Goal: Information Seeking & Learning: Learn about a topic

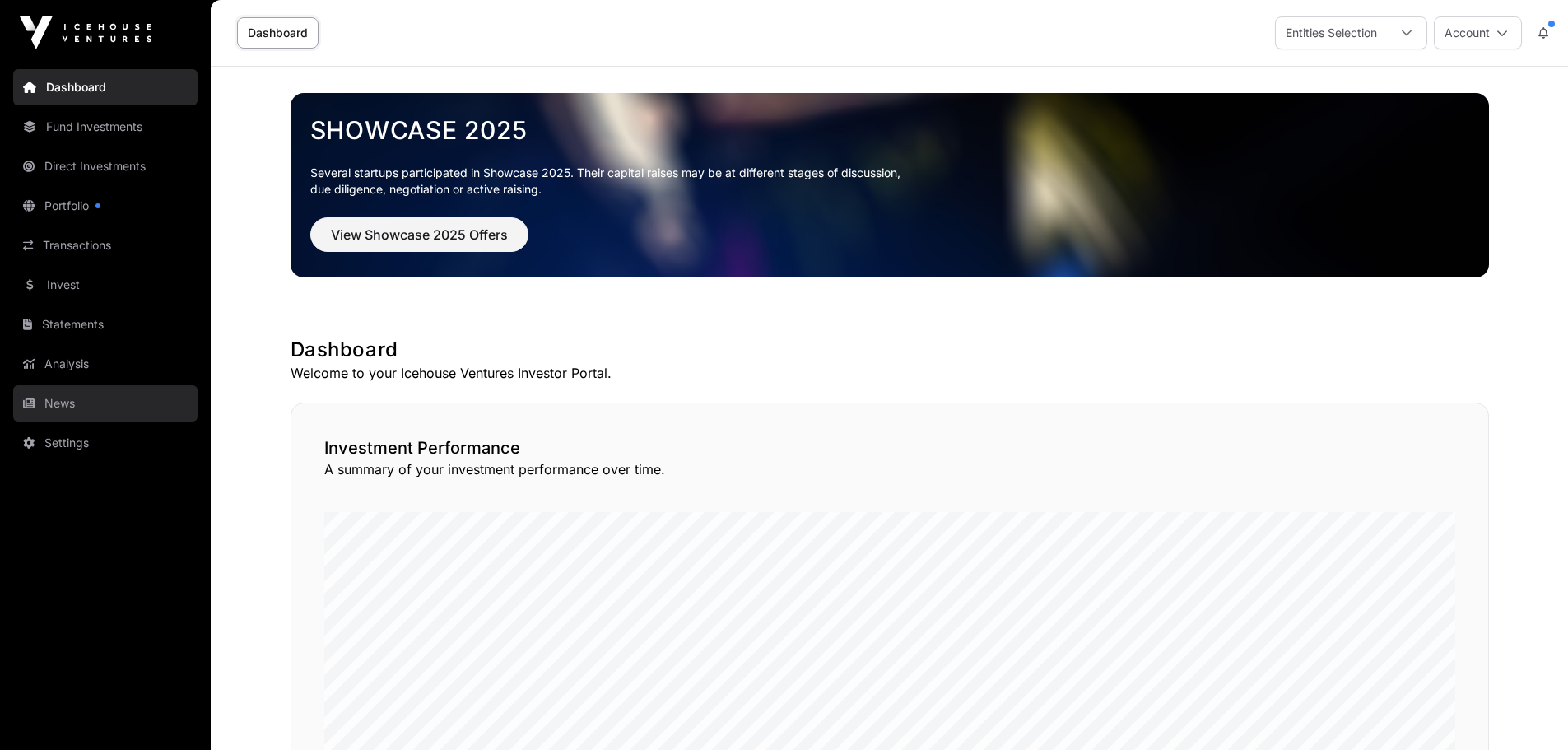
click at [72, 392] on link "News" at bounding box center [105, 403] width 185 height 36
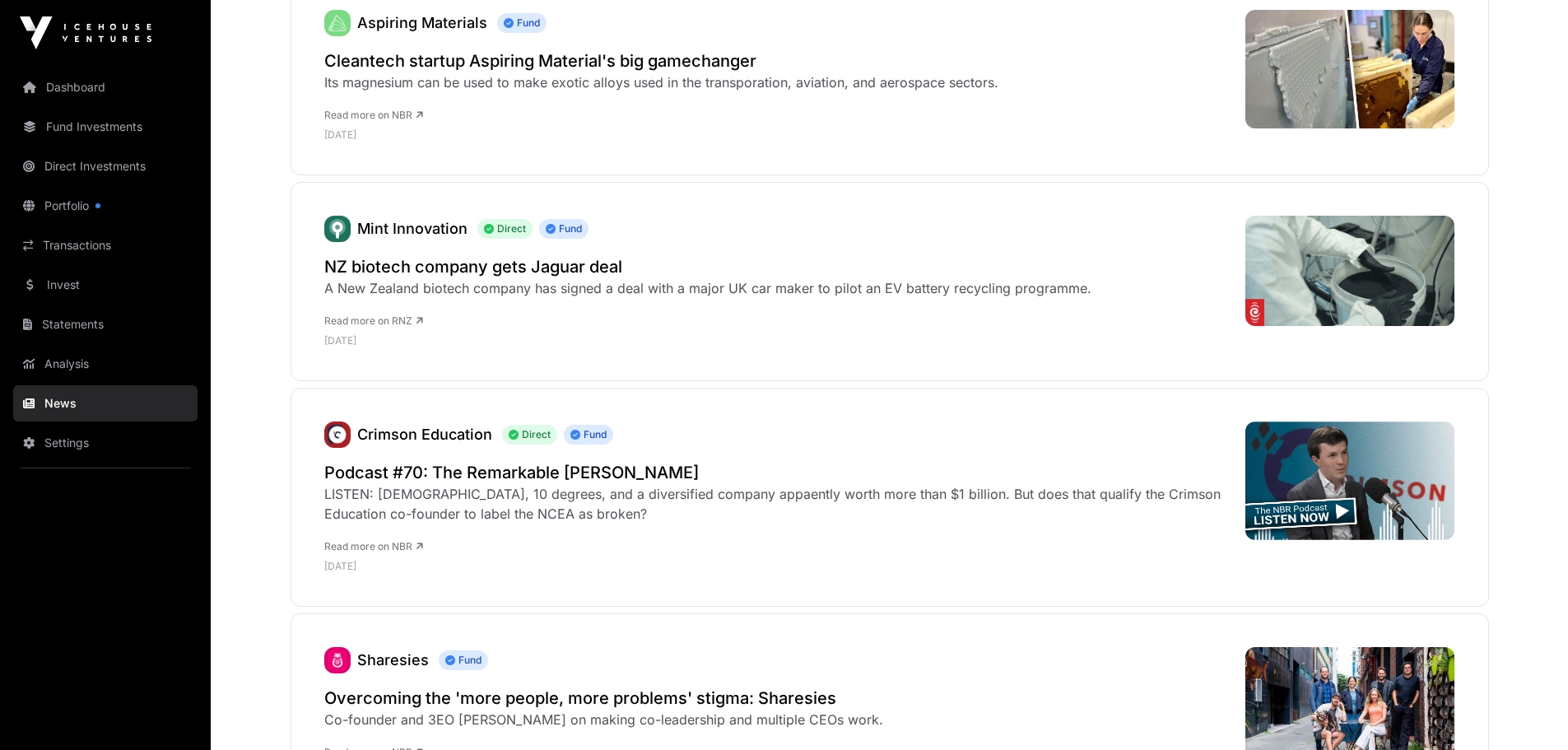
scroll to position [339, 0]
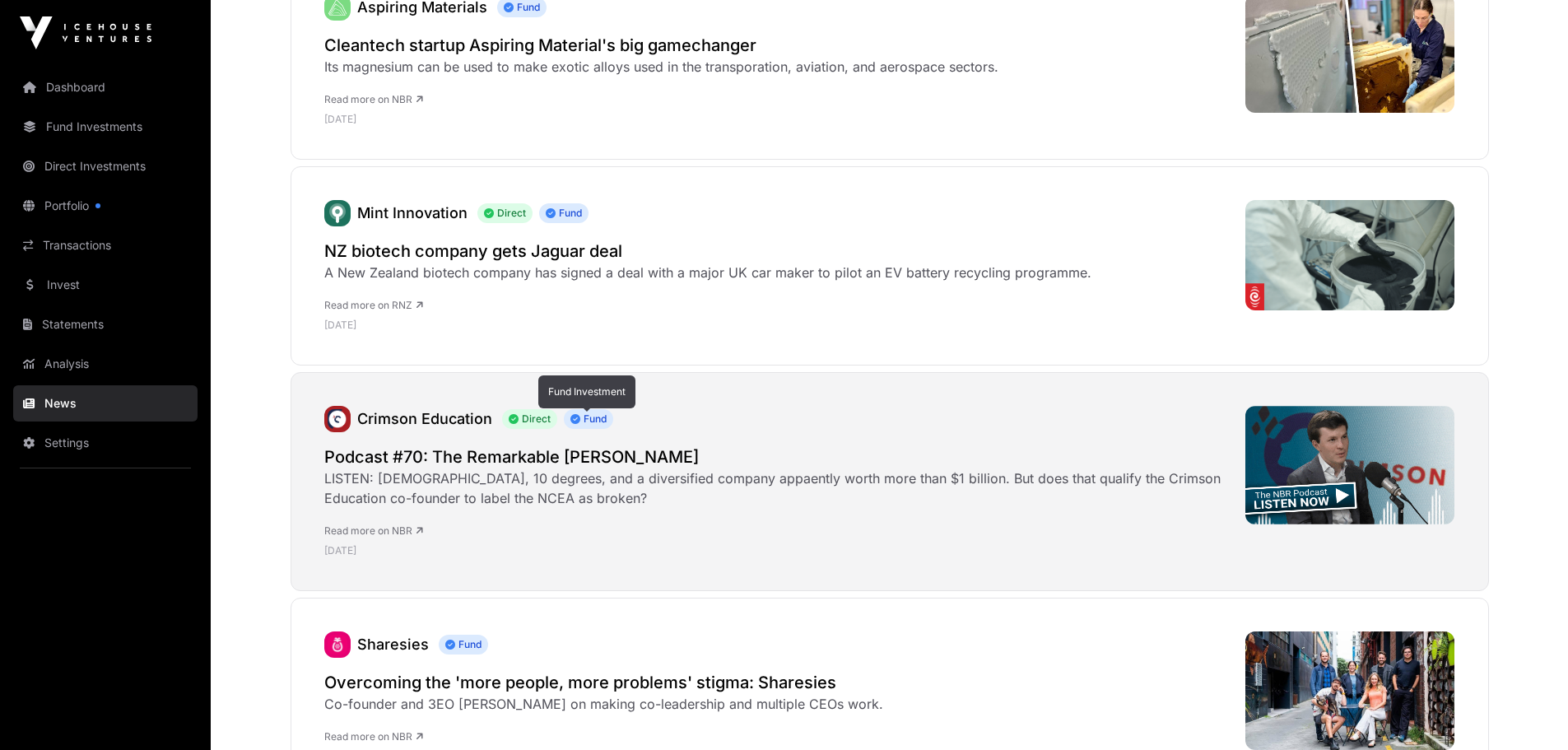
click at [588, 421] on span "Fund" at bounding box center [588, 418] width 49 height 20
click at [587, 419] on span "Fund" at bounding box center [588, 418] width 49 height 20
click at [511, 416] on icon at bounding box center [513, 419] width 10 height 10
click at [444, 415] on link "Crimson Education" at bounding box center [424, 418] width 135 height 18
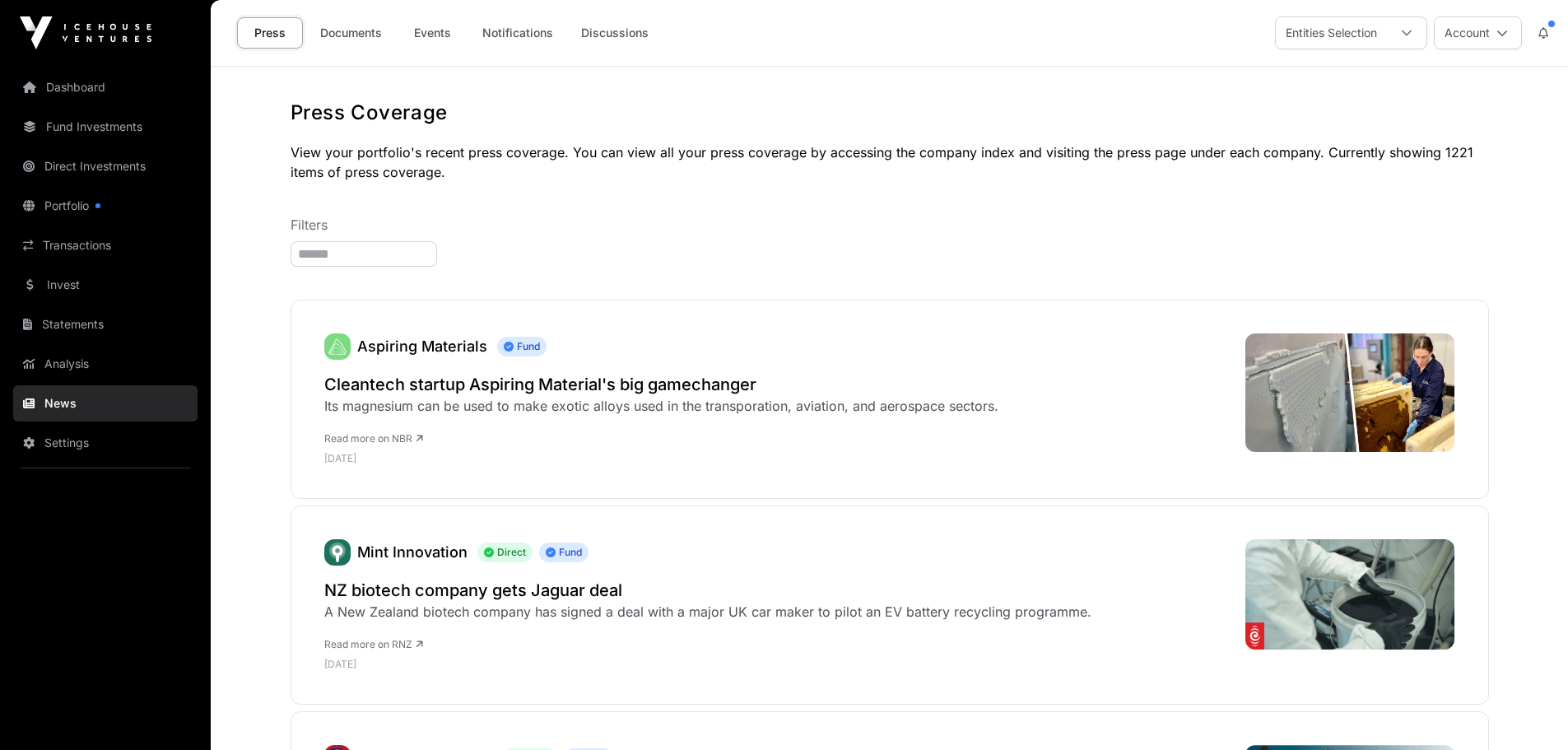
scroll to position [339, 0]
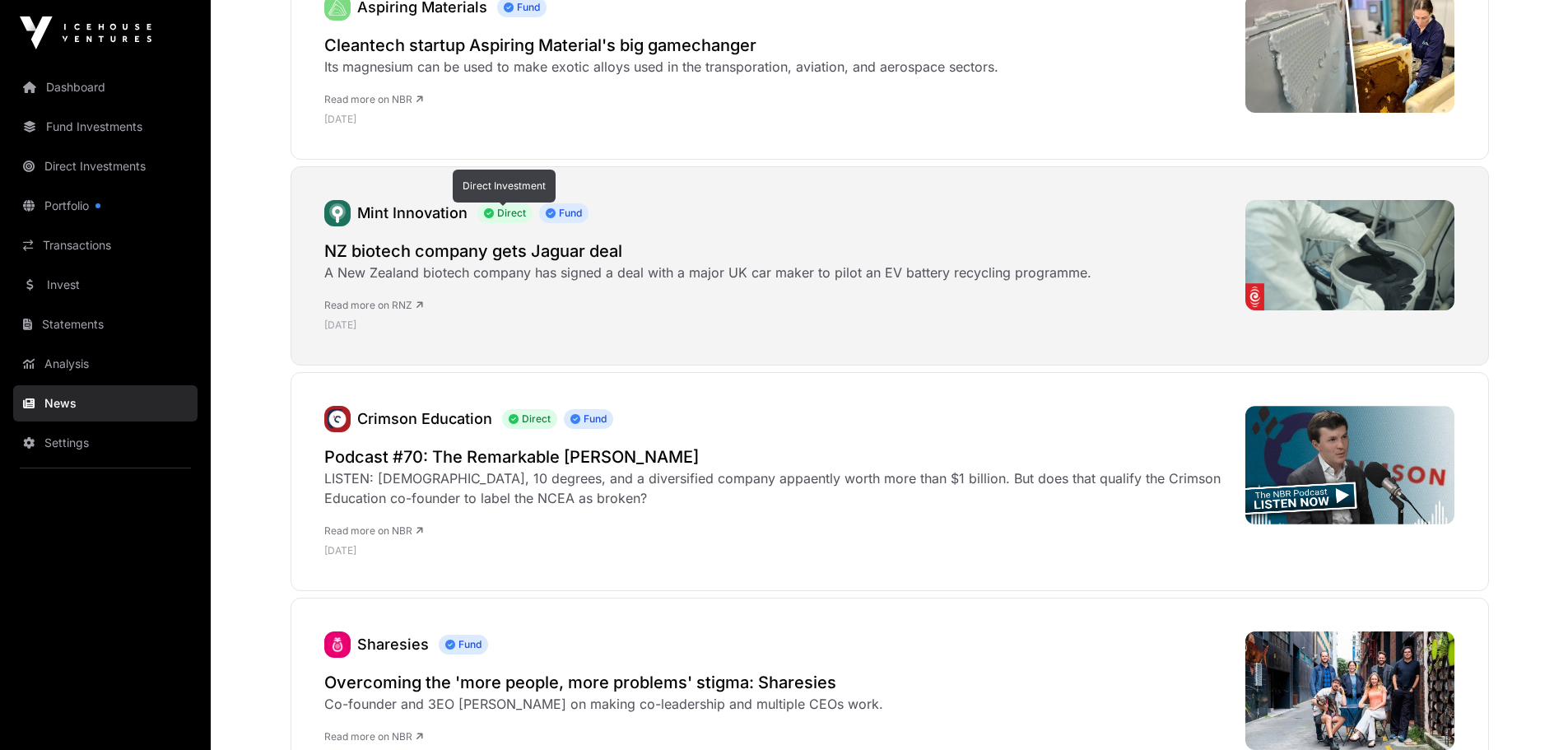
click at [499, 219] on span "Direct" at bounding box center [505, 213] width 55 height 20
click at [506, 212] on span "Direct" at bounding box center [505, 213] width 55 height 20
click at [562, 214] on span "Fund" at bounding box center [563, 213] width 49 height 20
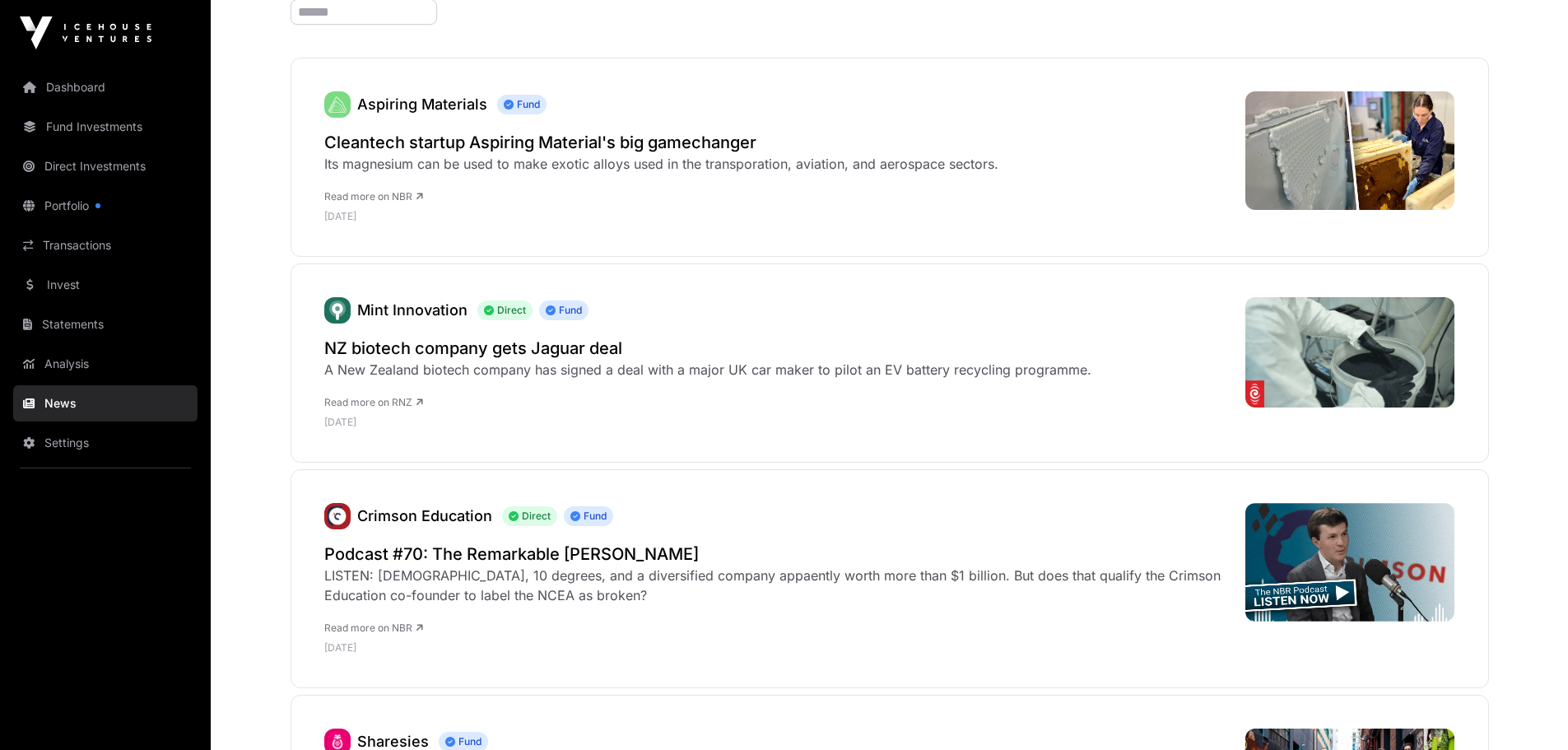
scroll to position [161, 0]
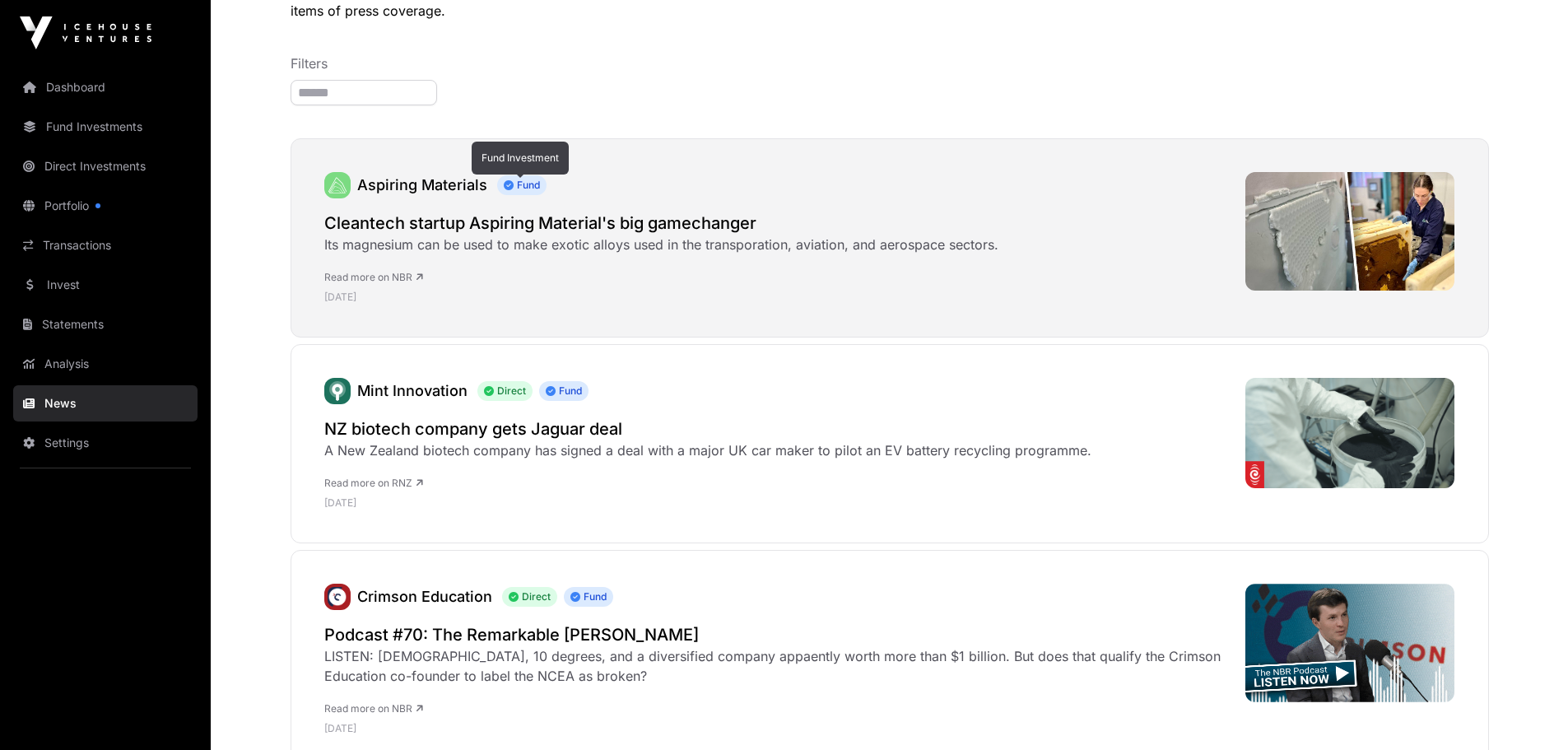
click at [510, 185] on icon at bounding box center [508, 185] width 10 height 10
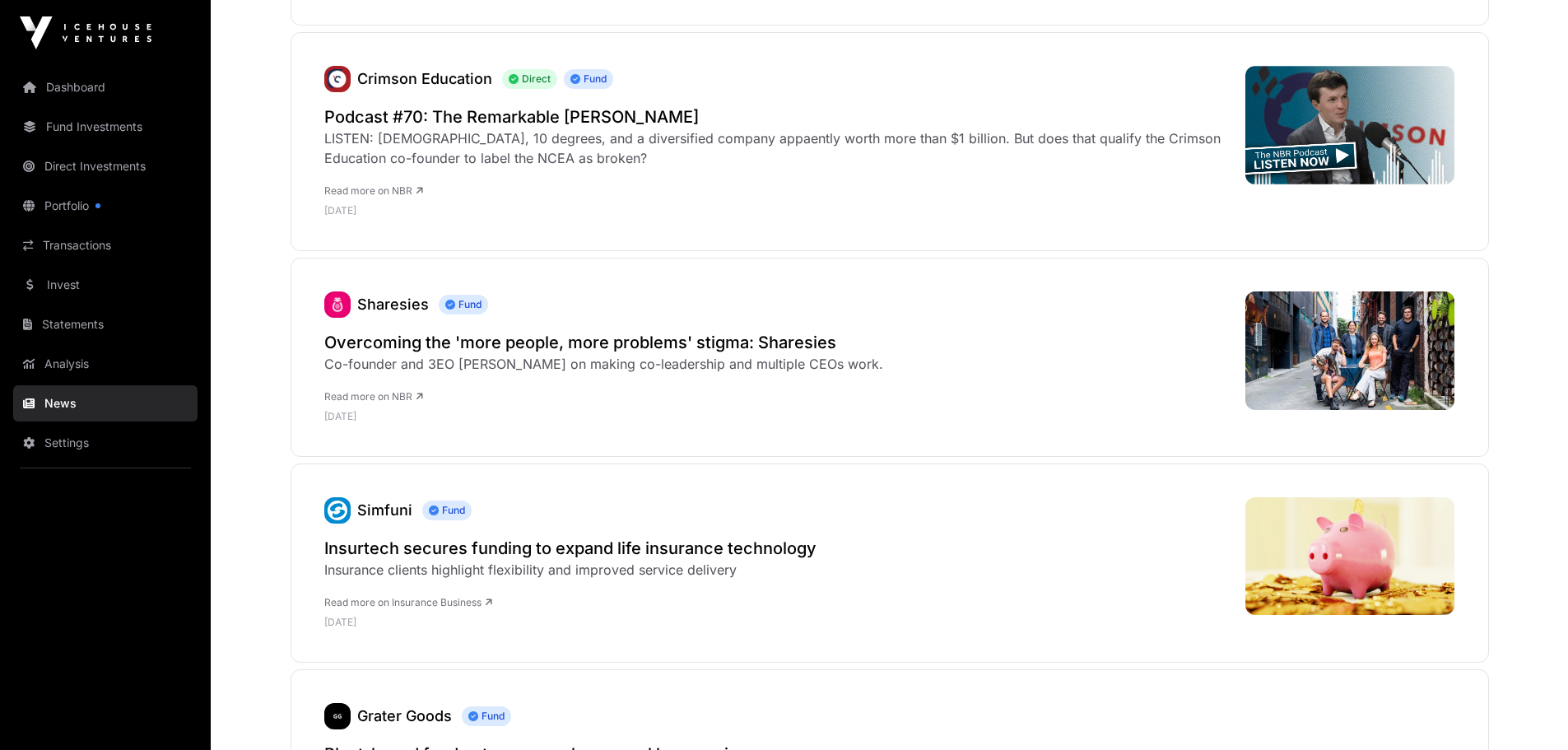
scroll to position [702, 0]
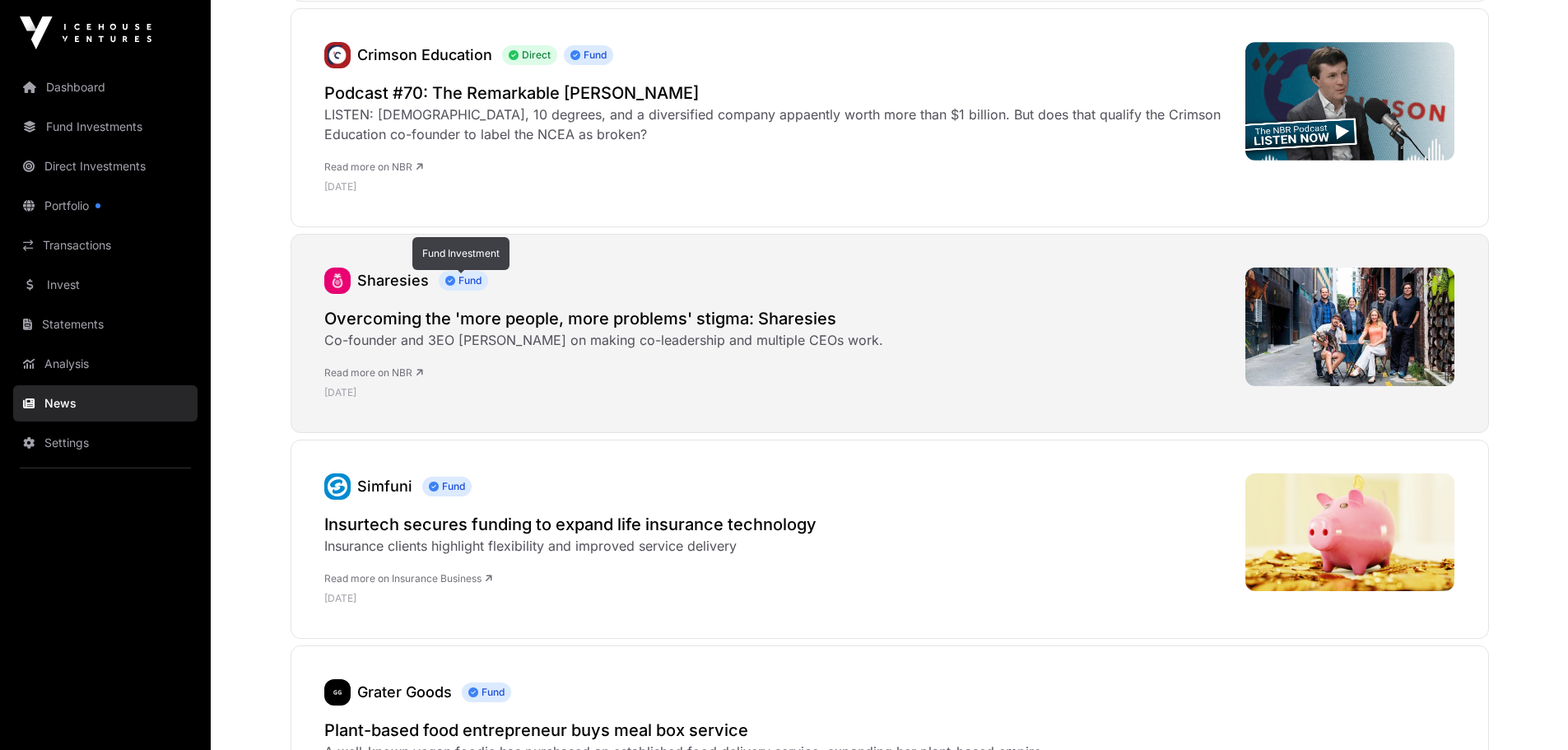
click at [460, 286] on span "Fund" at bounding box center [463, 280] width 49 height 20
click at [387, 283] on link "Sharesies" at bounding box center [393, 280] width 72 height 18
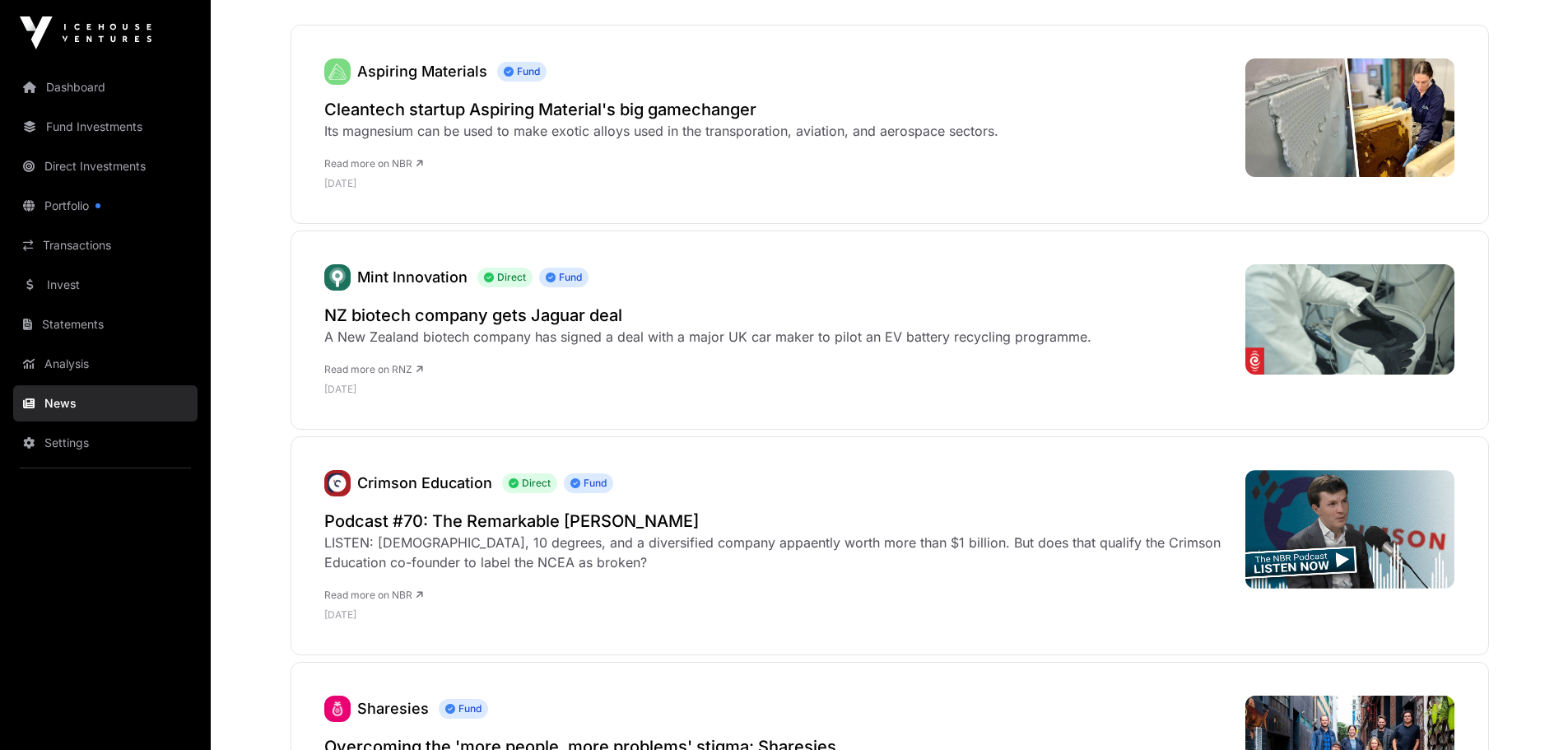
scroll to position [8, 0]
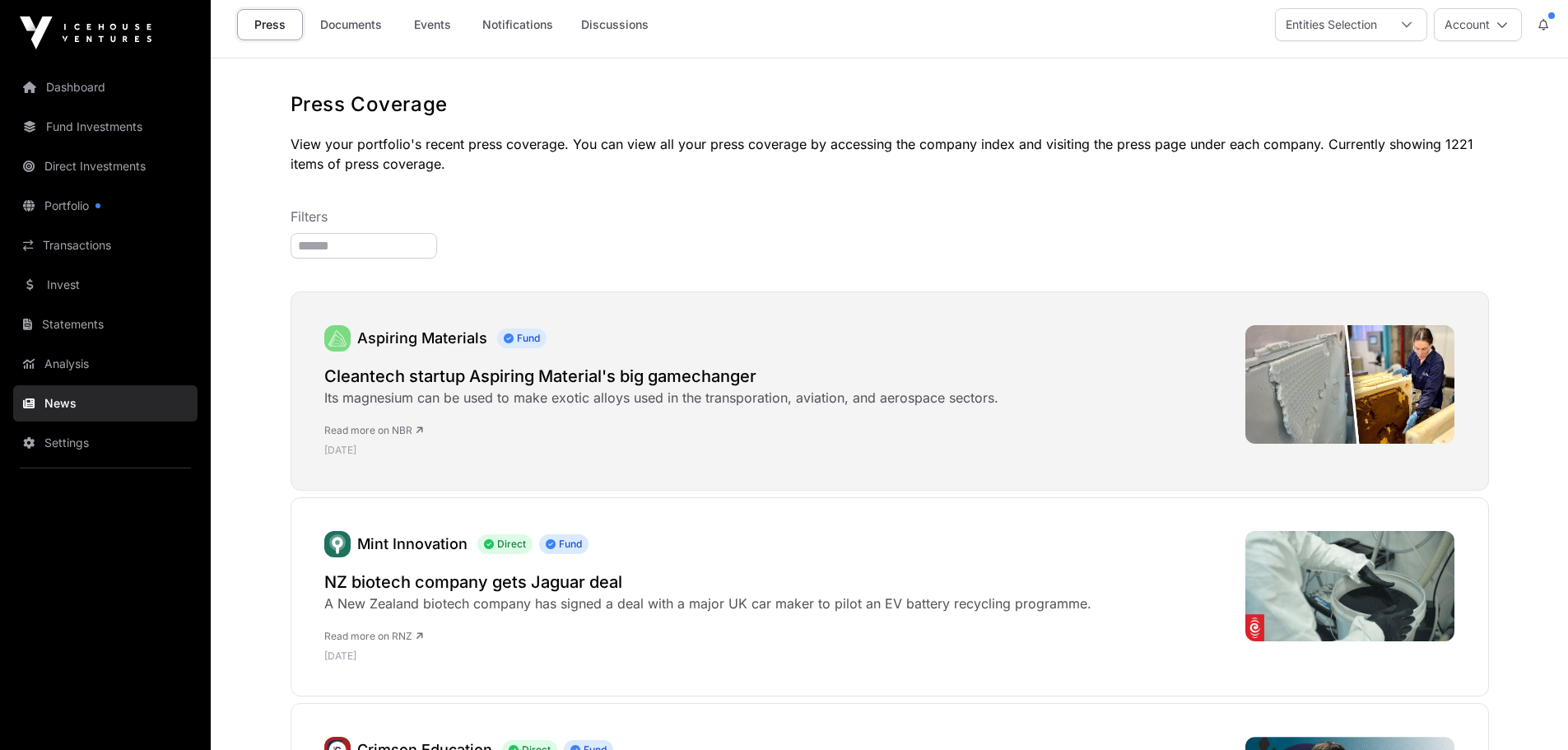
click at [403, 332] on link "Aspiring Materials" at bounding box center [422, 338] width 130 height 18
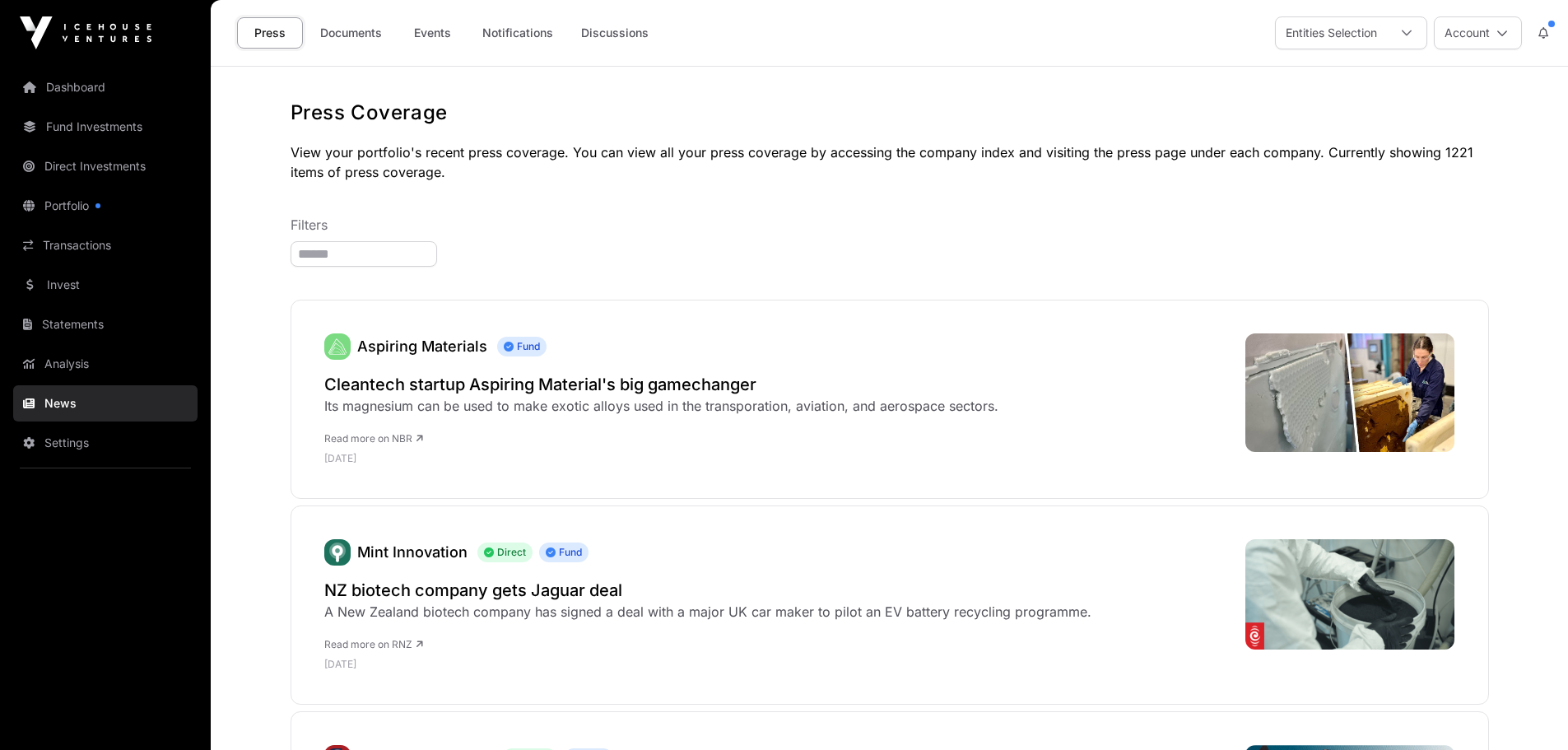
scroll to position [8, 0]
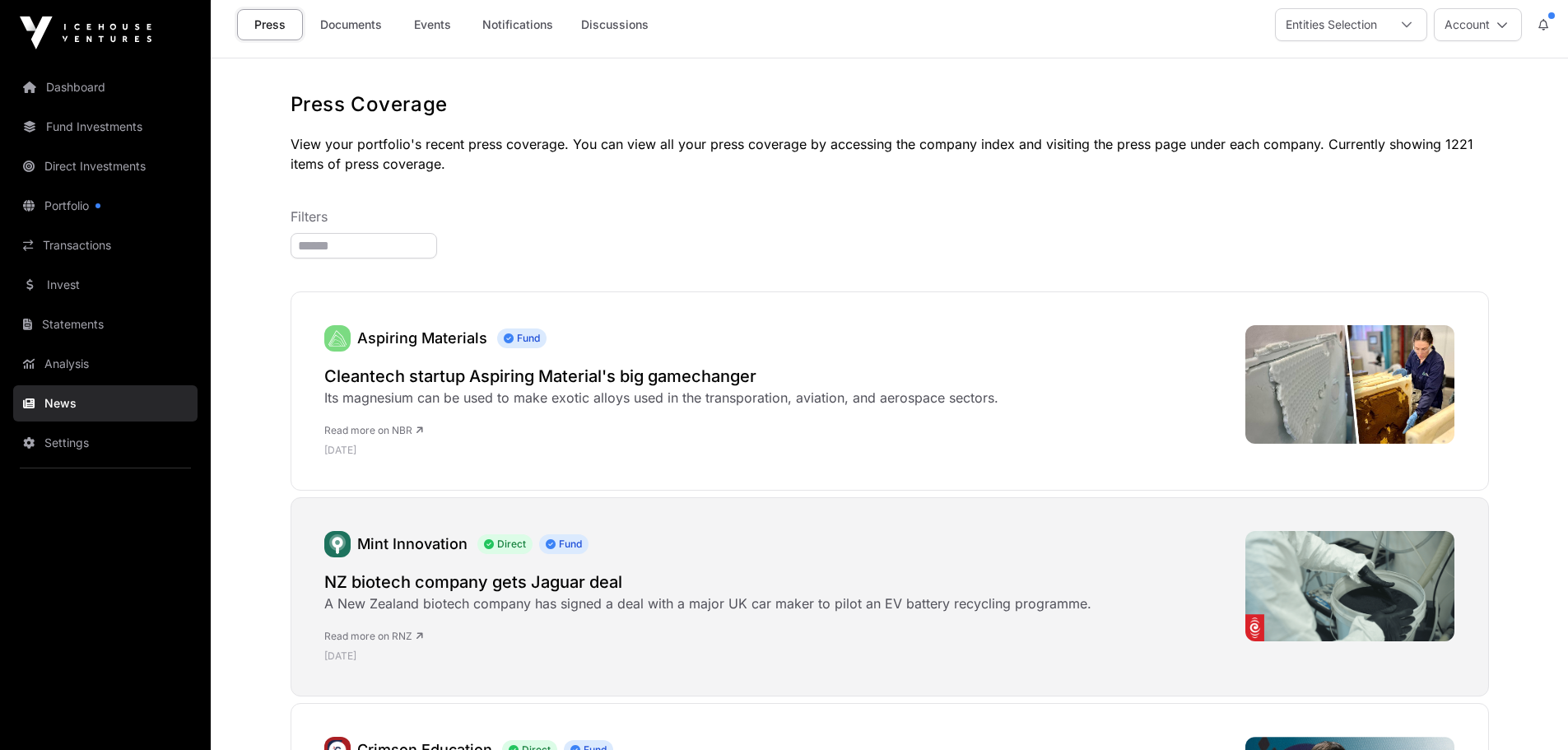
click at [409, 545] on link "Mint Innovation" at bounding box center [412, 543] width 110 height 18
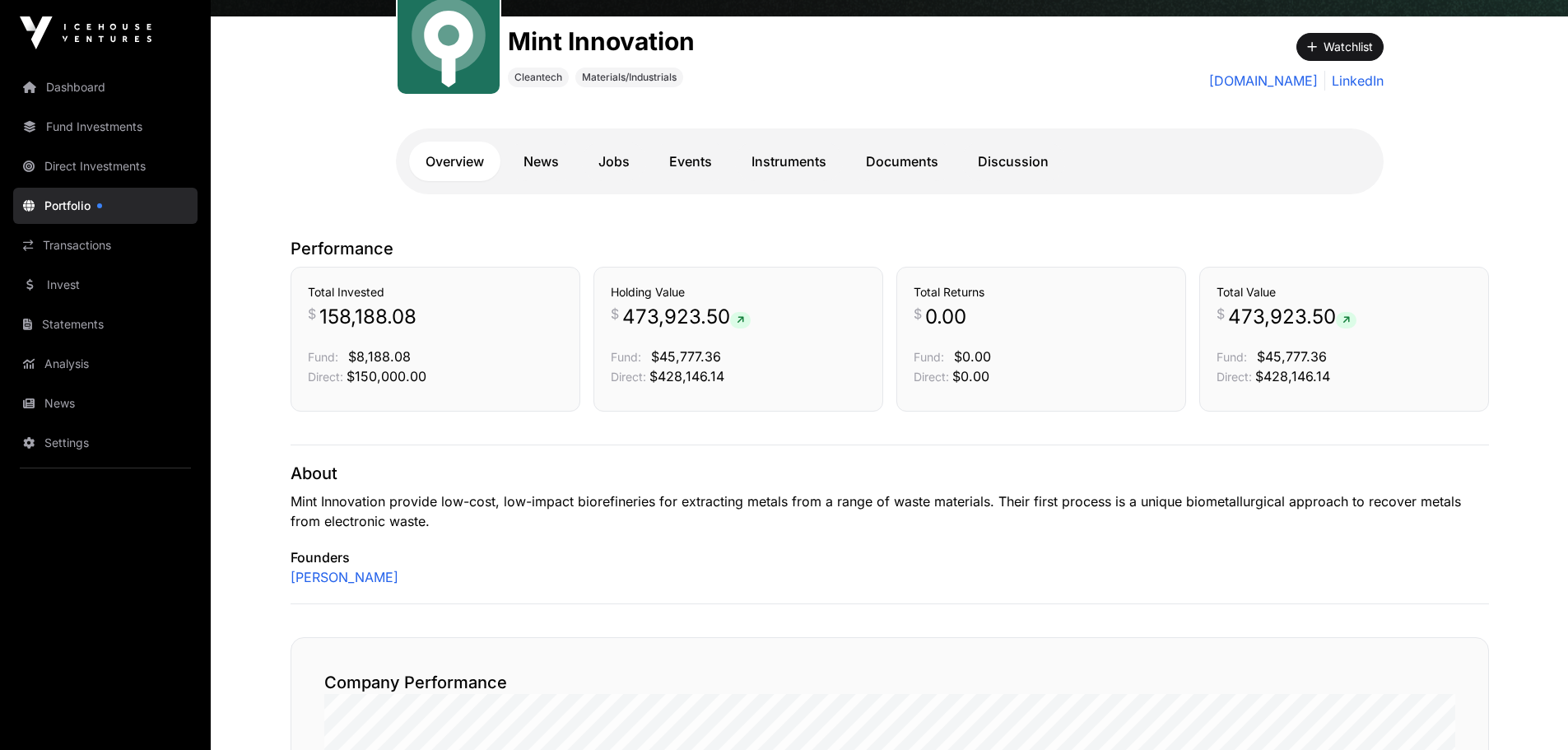
scroll to position [219, 0]
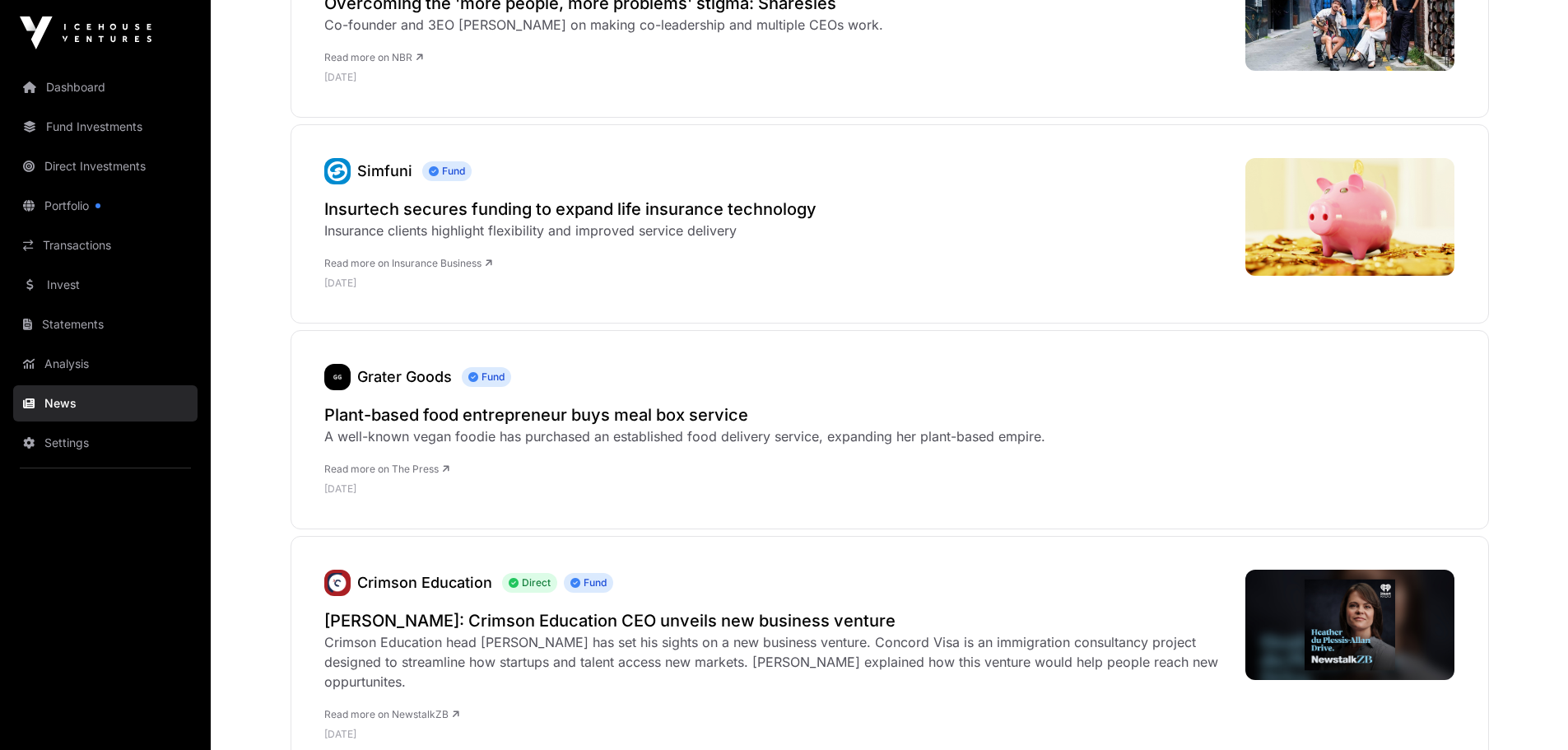
scroll to position [1043, 0]
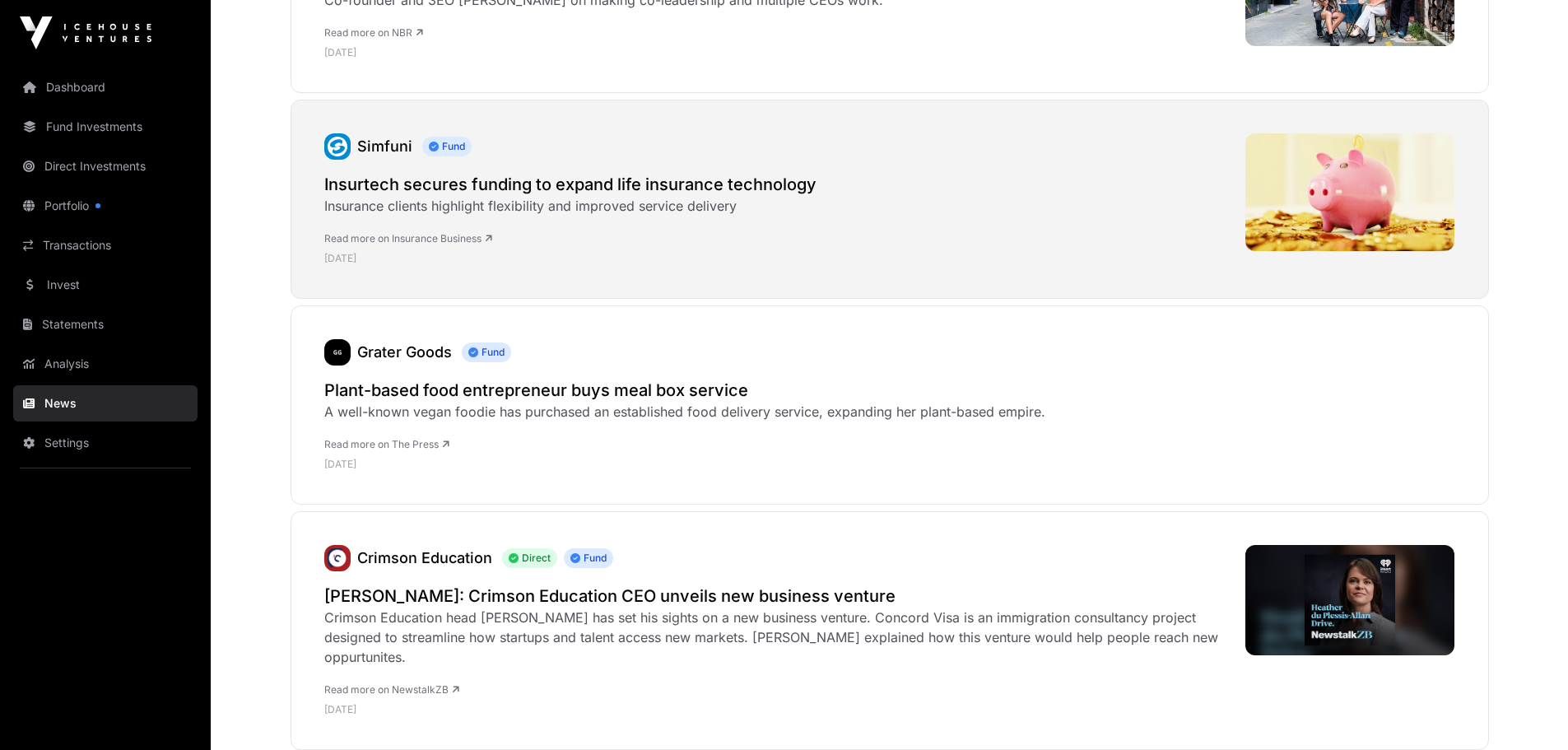
click at [390, 146] on link "Simfuni" at bounding box center [384, 146] width 55 height 18
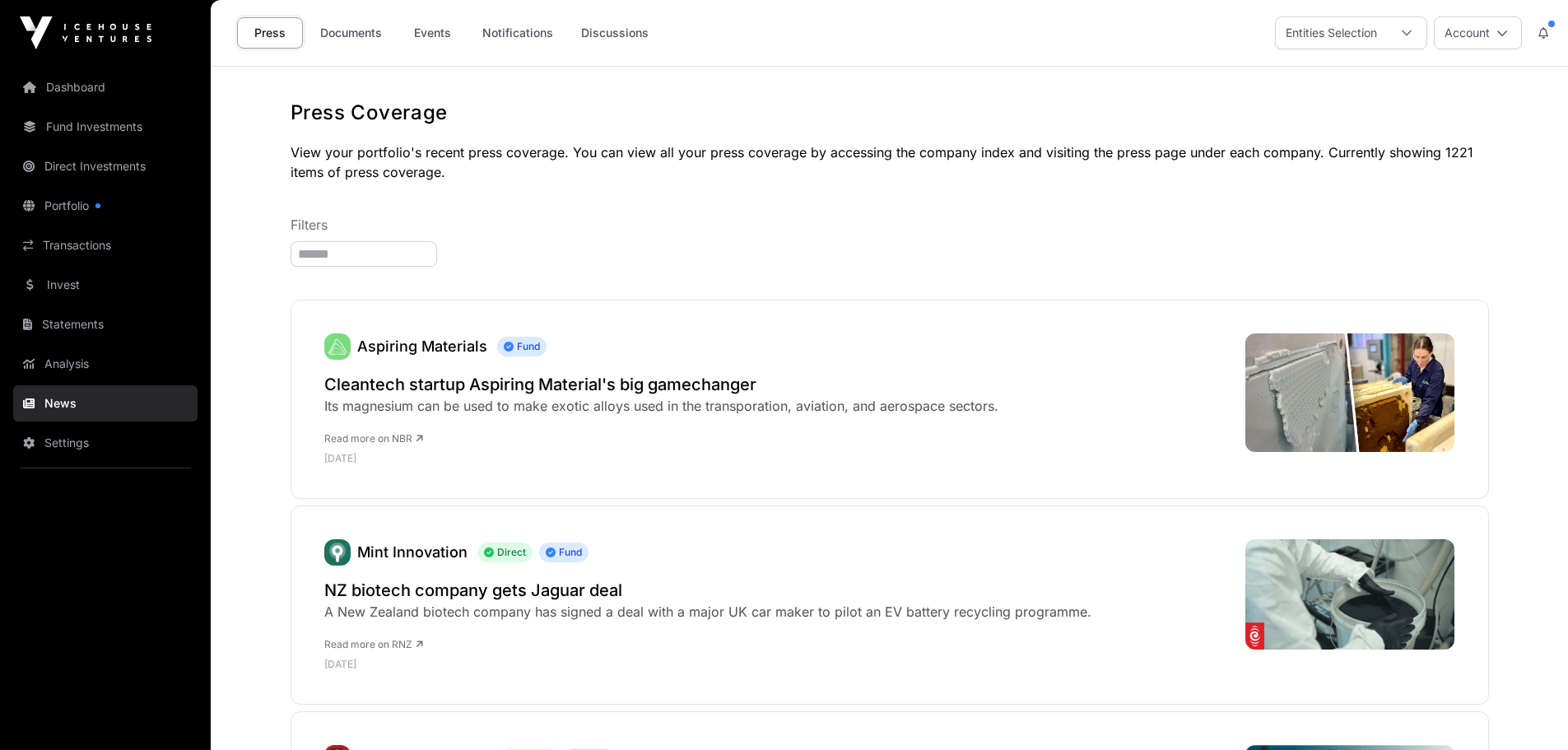
scroll to position [1043, 0]
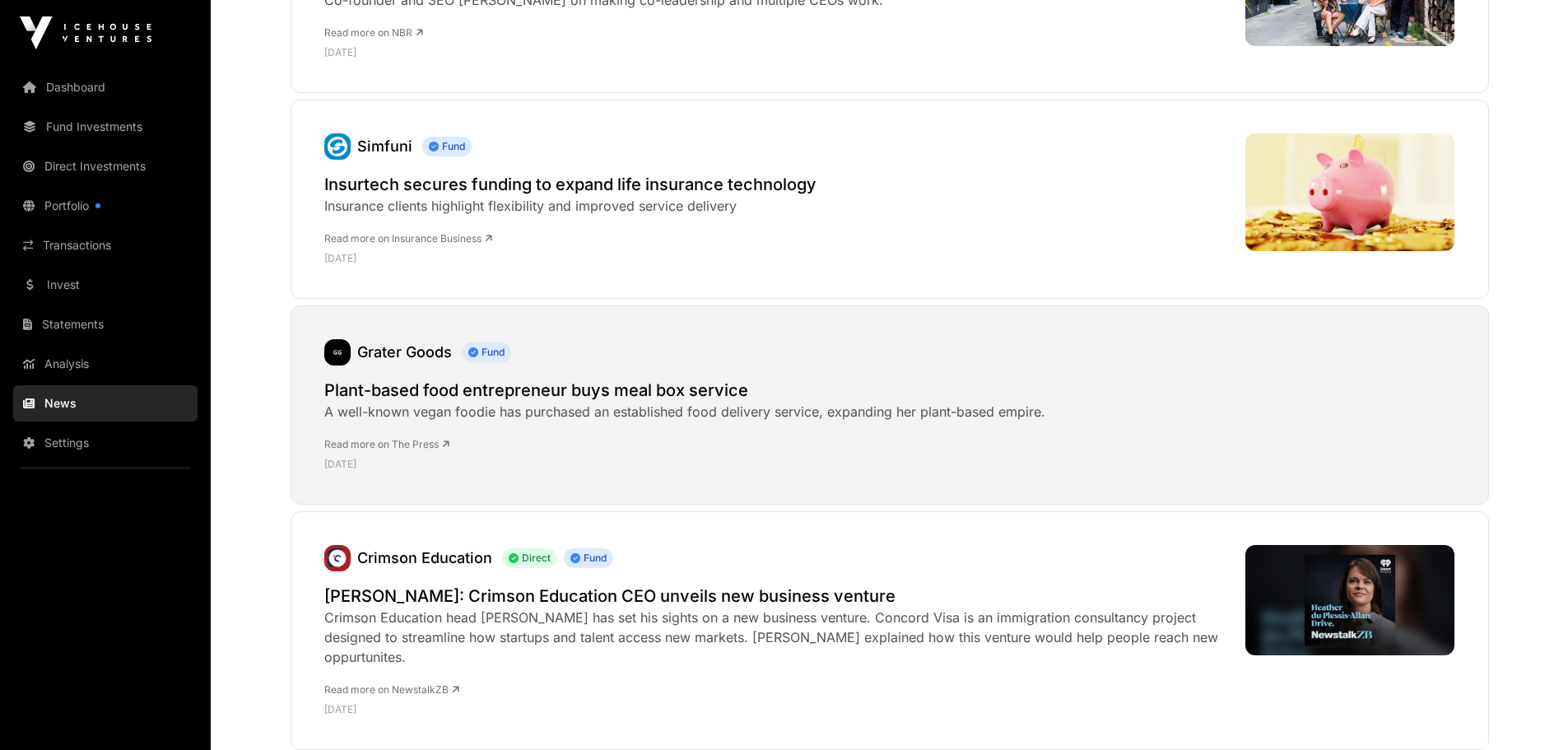
click at [412, 353] on link "Grater Goods" at bounding box center [404, 352] width 94 height 18
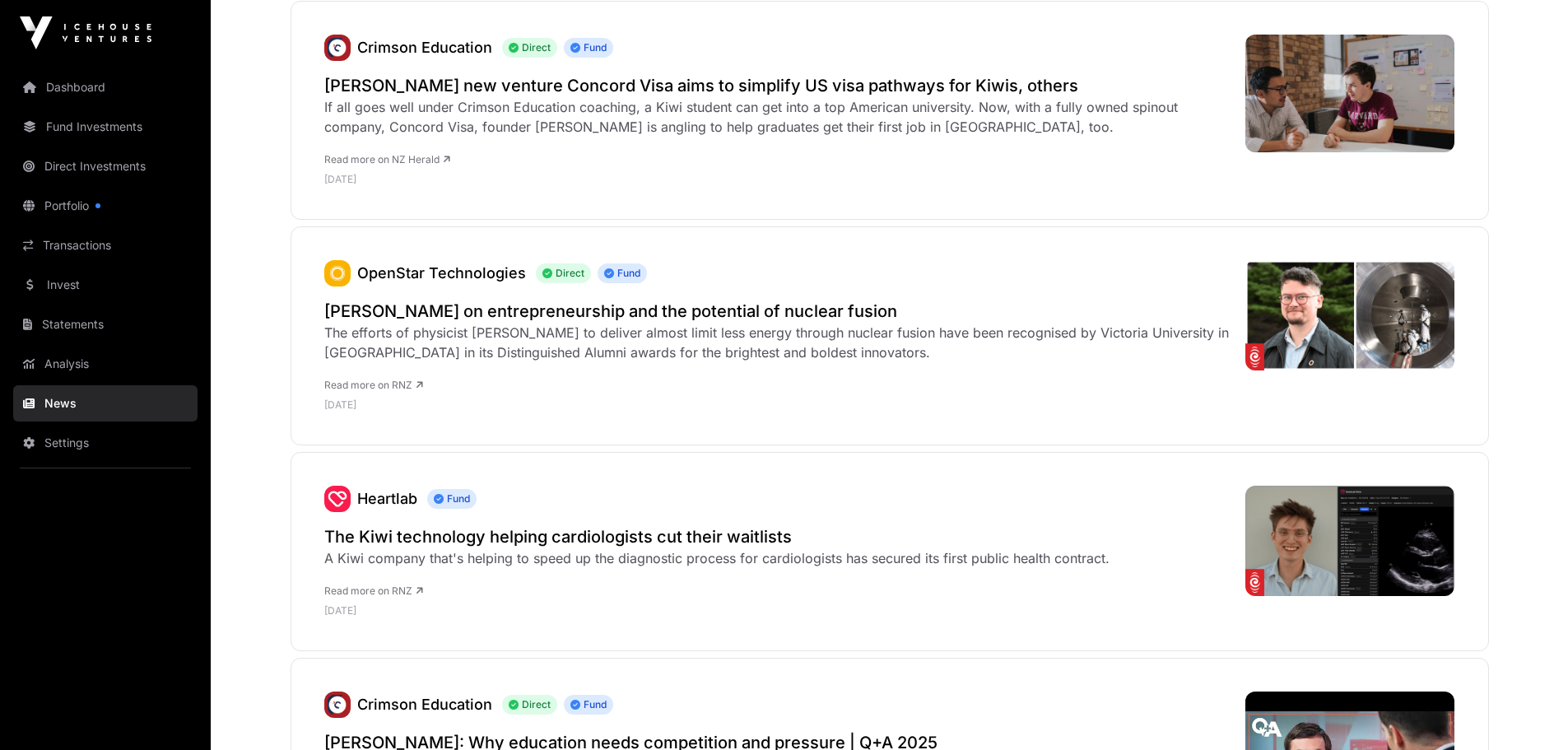
scroll to position [2021, 0]
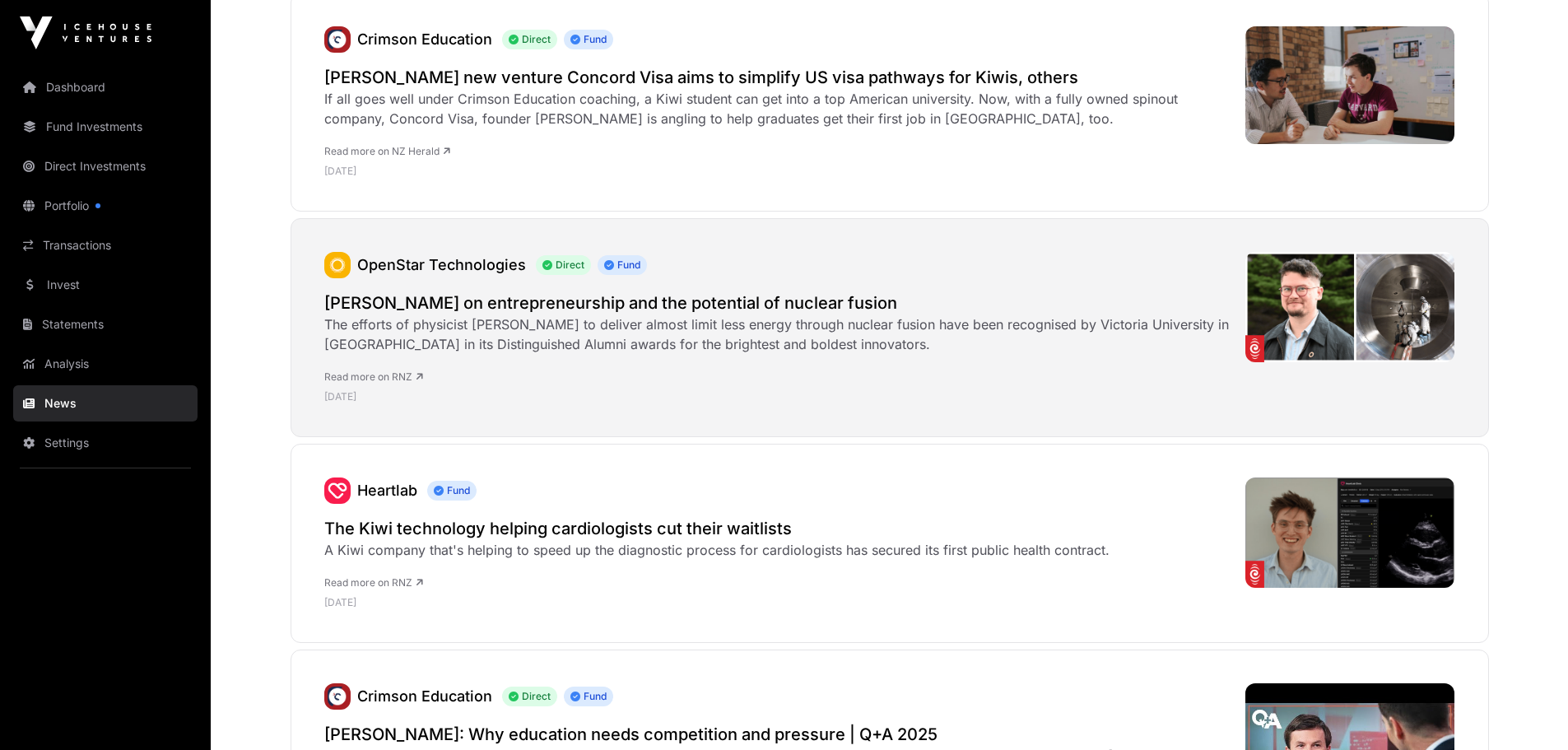
click at [444, 267] on link "OpenStar Technologies" at bounding box center [441, 264] width 169 height 18
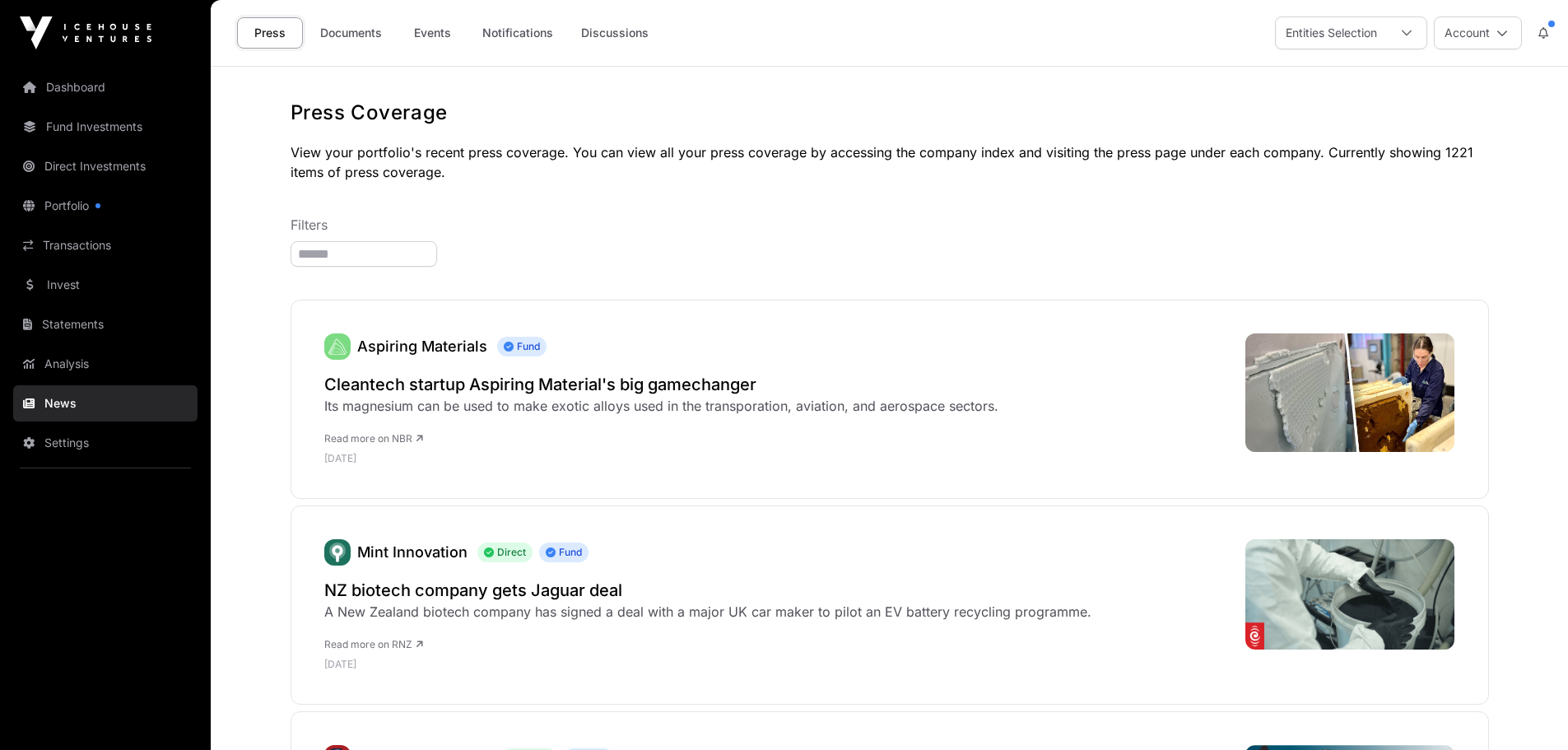
scroll to position [2021, 0]
